Goal: Transaction & Acquisition: Purchase product/service

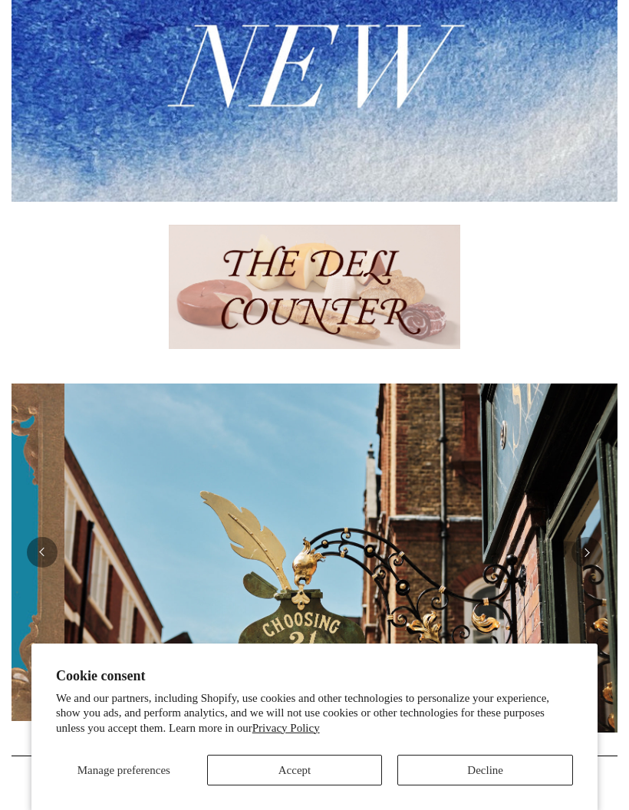
scroll to position [0, 606]
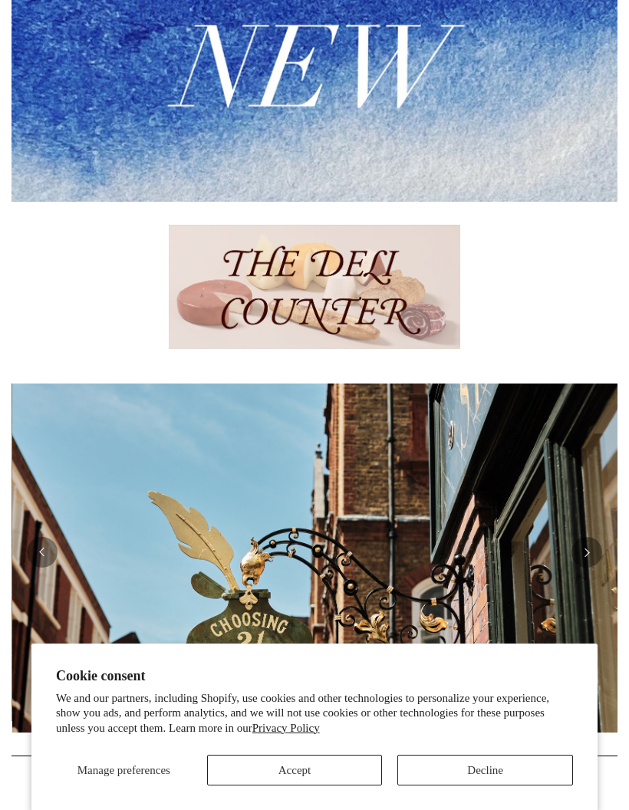
click at [292, 785] on button "Accept" at bounding box center [295, 770] width 176 height 31
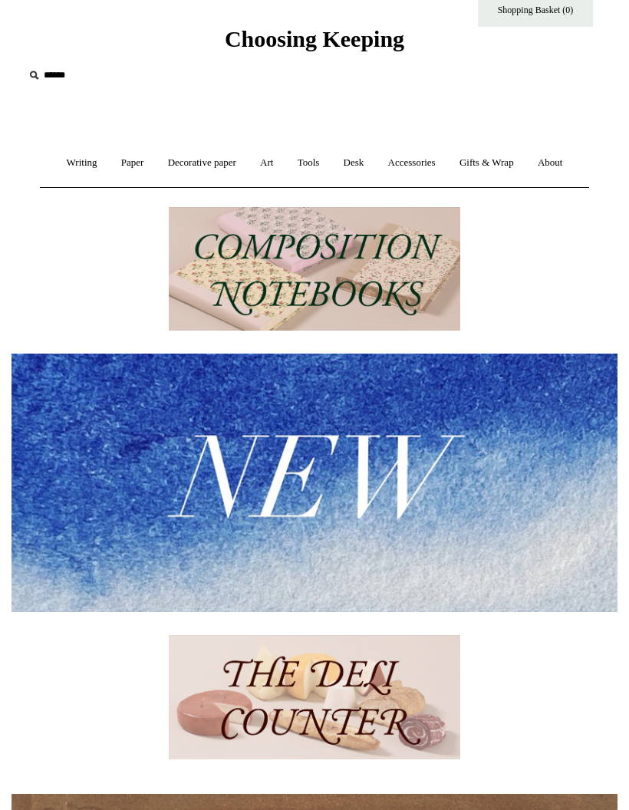
scroll to position [0, 0]
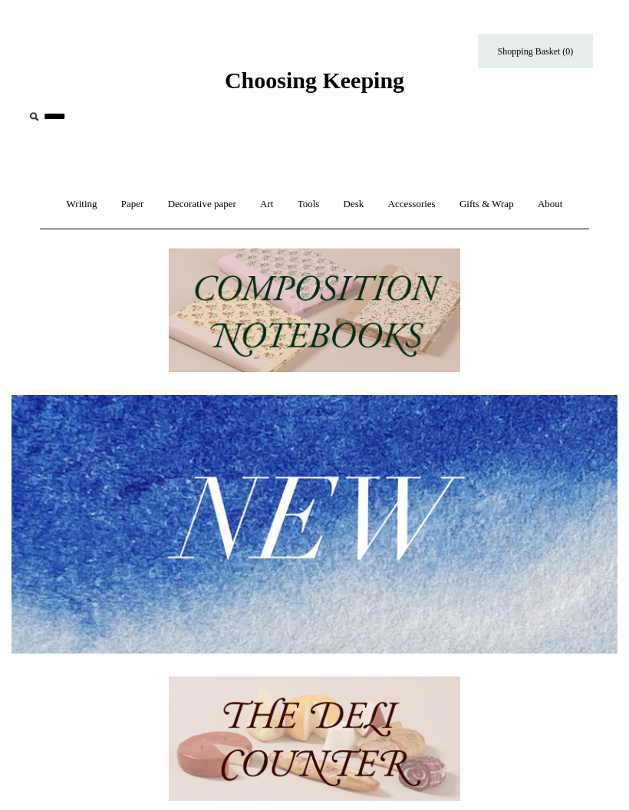
click at [110, 203] on link "Paper +" at bounding box center [132, 204] width 44 height 41
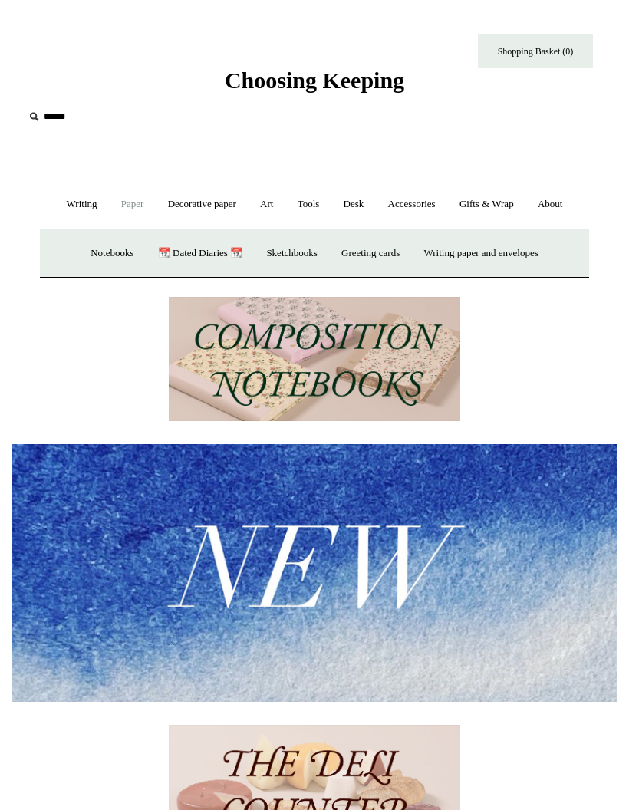
click at [69, 209] on link "Writing +" at bounding box center [82, 204] width 52 height 41
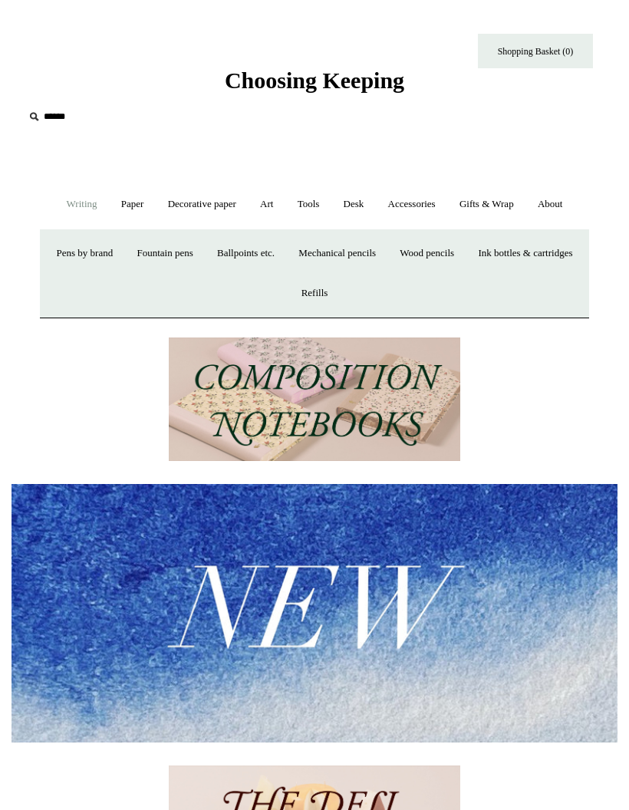
click at [285, 255] on link "Ballpoints etc. +" at bounding box center [245, 253] width 79 height 41
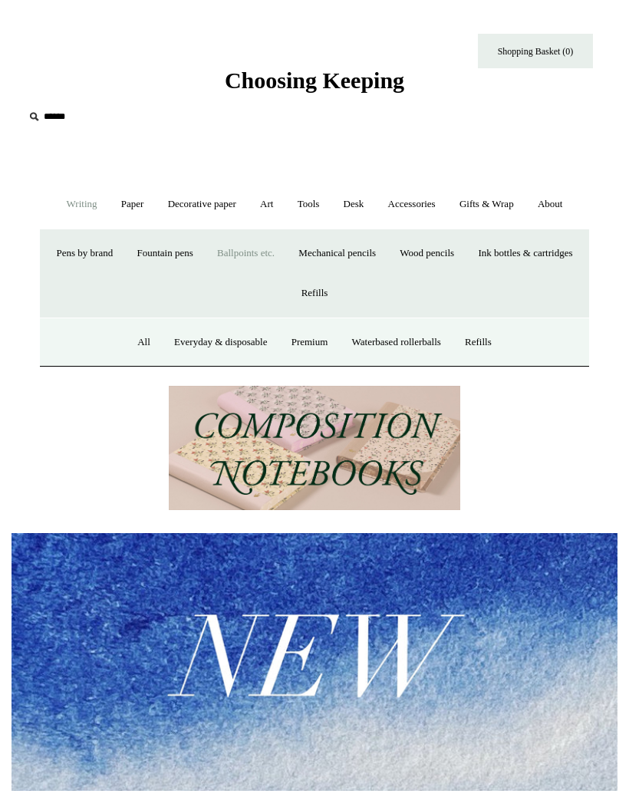
click at [285, 248] on link "Ballpoints etc. -" at bounding box center [245, 253] width 79 height 41
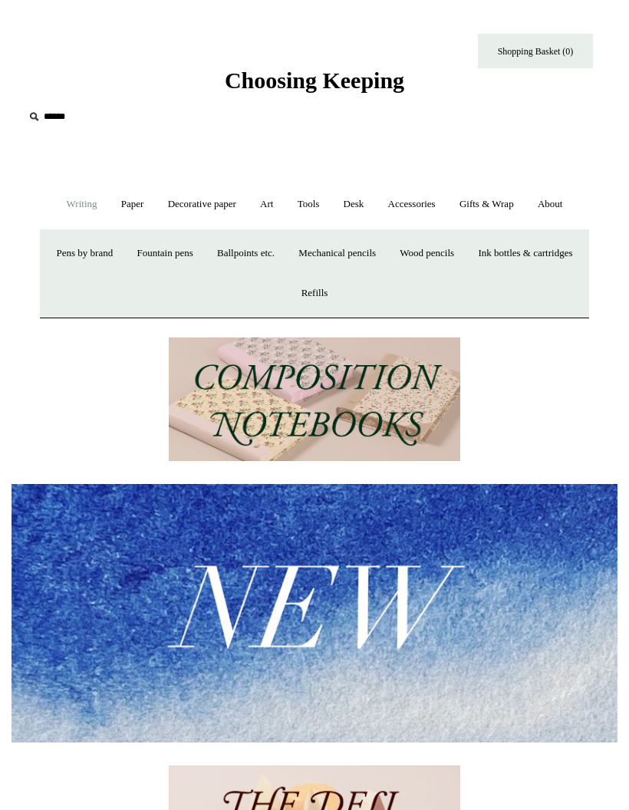
click at [322, 214] on link "Tools +" at bounding box center [309, 204] width 44 height 41
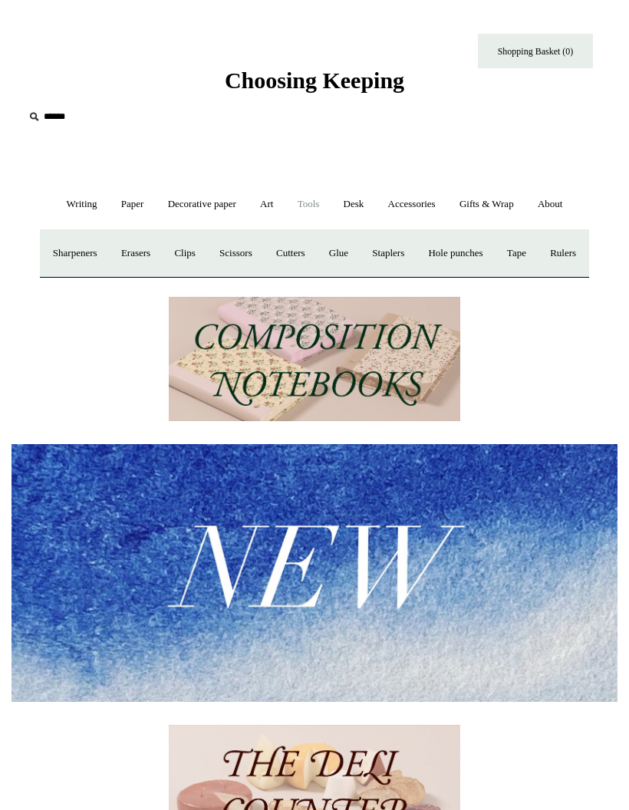
click at [122, 209] on link "Paper +" at bounding box center [132, 204] width 44 height 41
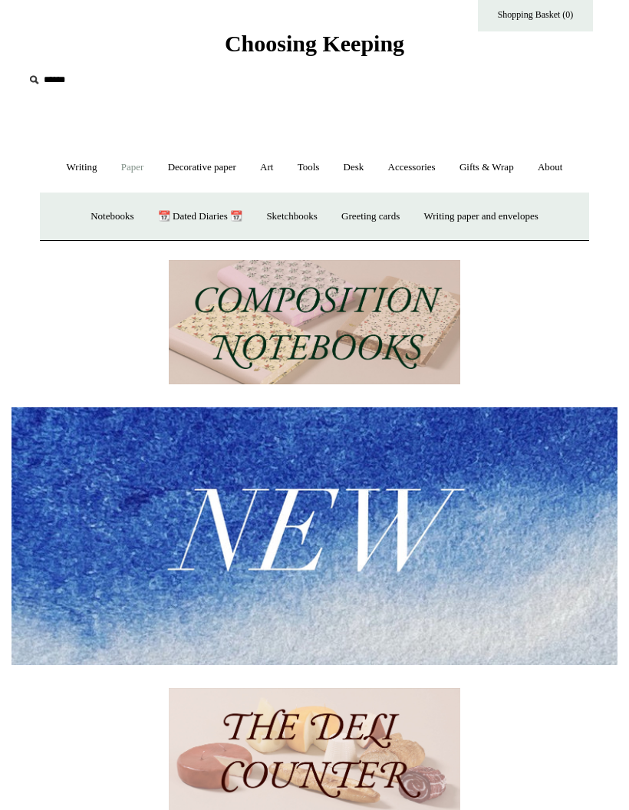
scroll to position [42, 0]
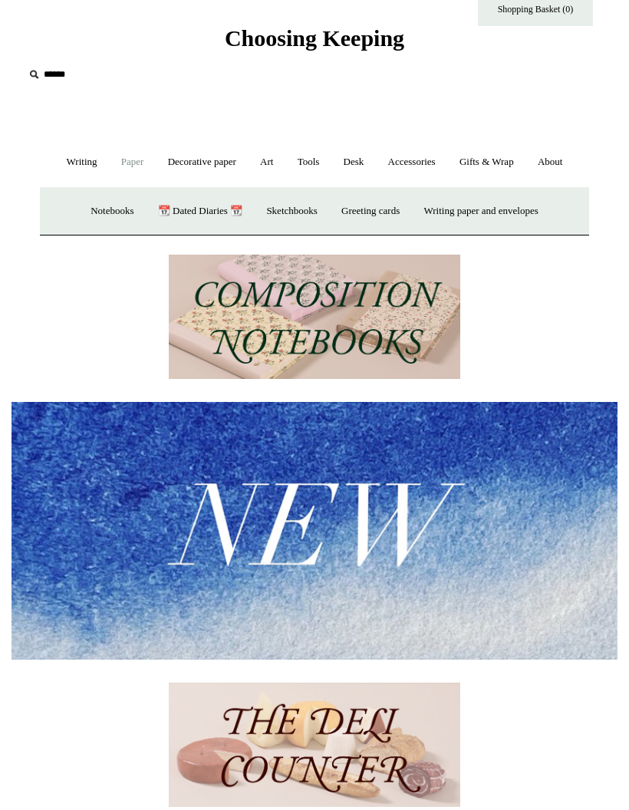
click at [360, 313] on img at bounding box center [314, 317] width 291 height 124
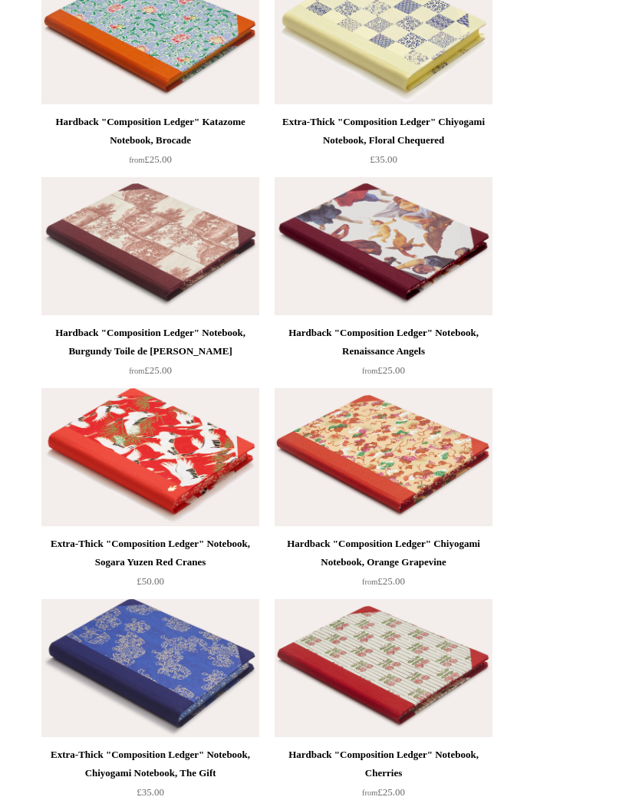
scroll to position [3448, 0]
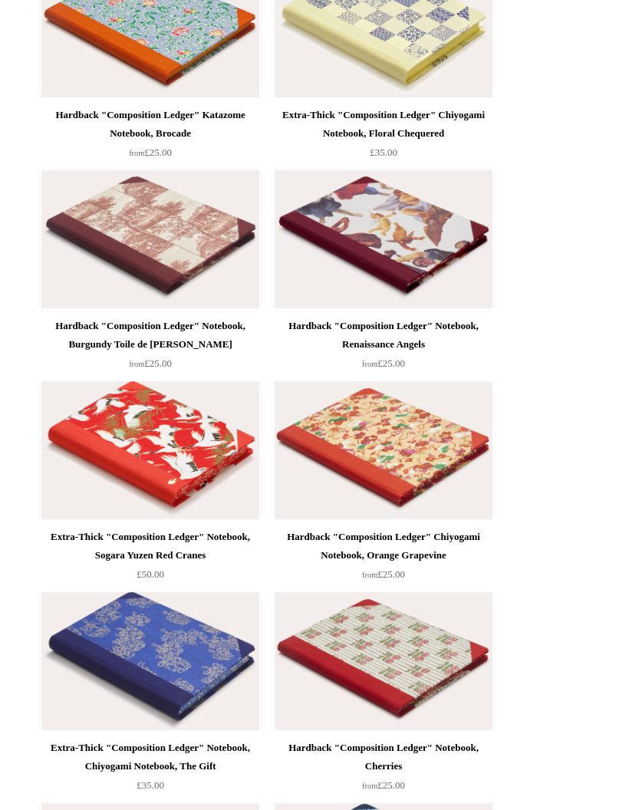
click at [403, 256] on img at bounding box center [384, 239] width 218 height 138
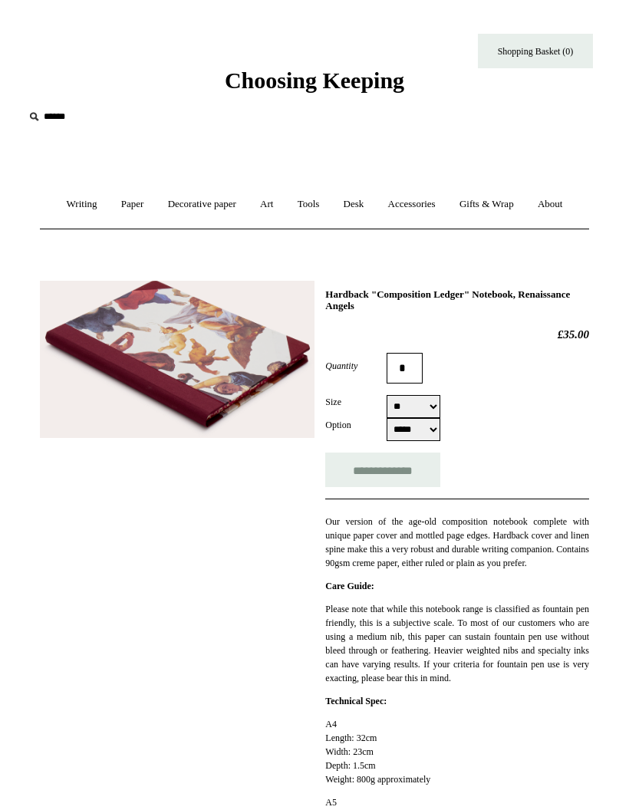
select select "**"
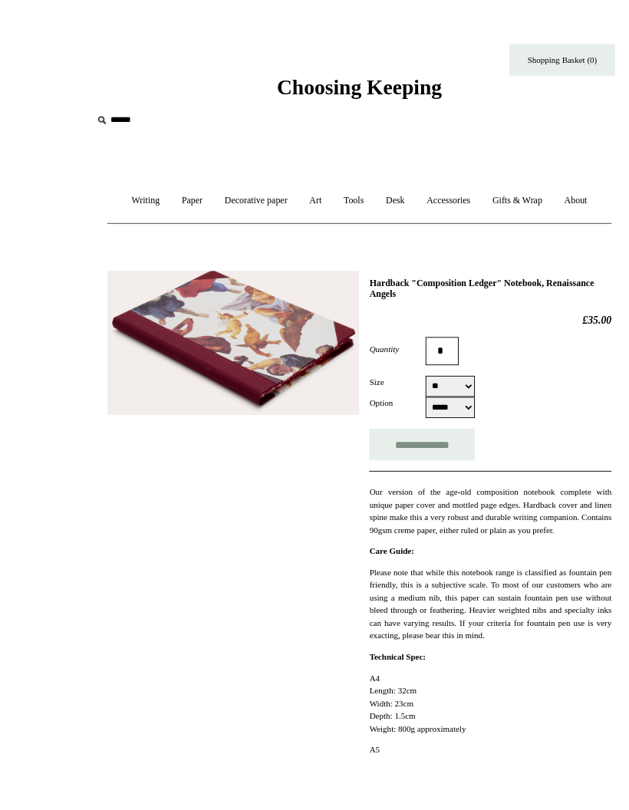
scroll to position [6, 0]
